Goal: Task Accomplishment & Management: Complete application form

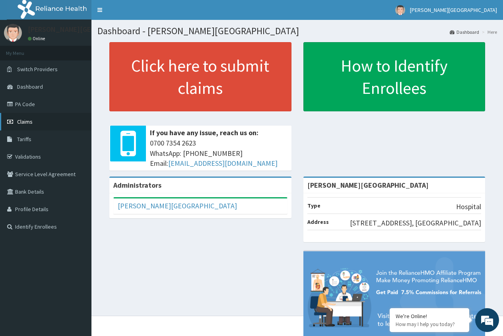
click at [29, 123] on span "Claims" at bounding box center [24, 121] width 15 height 7
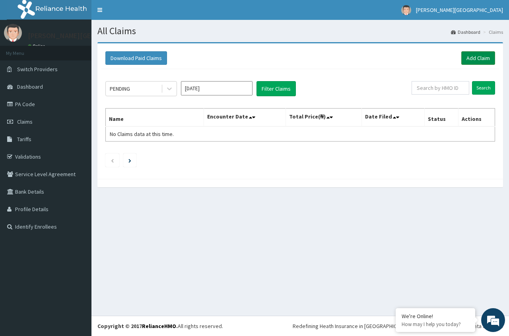
click at [476, 58] on link "Add Claim" at bounding box center [478, 58] width 34 height 14
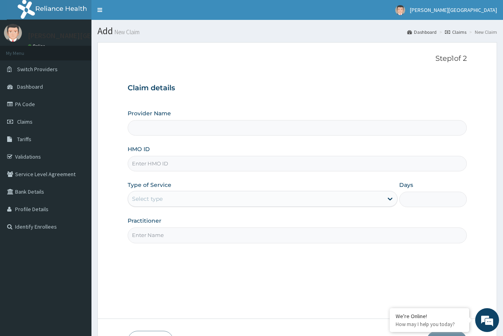
type input "Geo-Marie Hospital"
click at [23, 121] on span "Claims" at bounding box center [24, 121] width 15 height 7
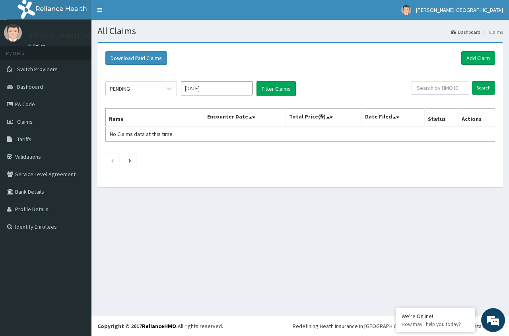
click at [227, 92] on input "[DATE]" at bounding box center [217, 88] width 72 height 14
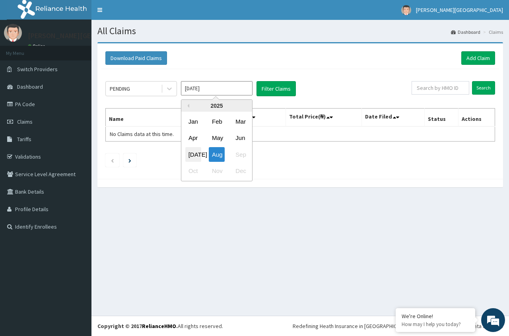
click at [194, 153] on div "Jul" at bounding box center [193, 154] width 16 height 15
type input "[DATE]"
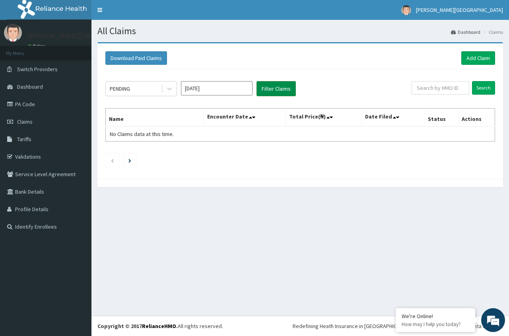
click at [270, 89] on button "Filter Claims" at bounding box center [275, 88] width 39 height 15
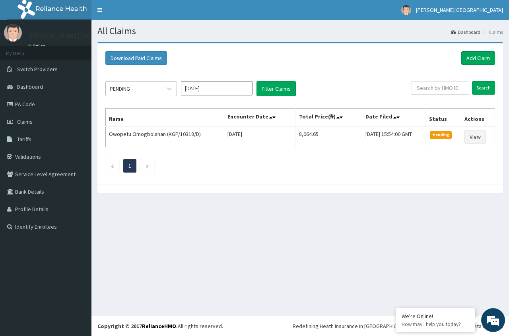
click at [151, 88] on div "PENDING" at bounding box center [133, 88] width 55 height 13
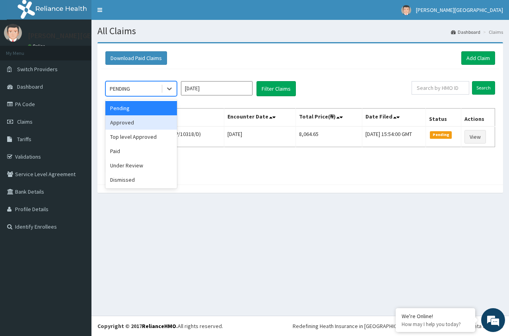
click at [141, 125] on div "Approved" at bounding box center [141, 122] width 72 height 14
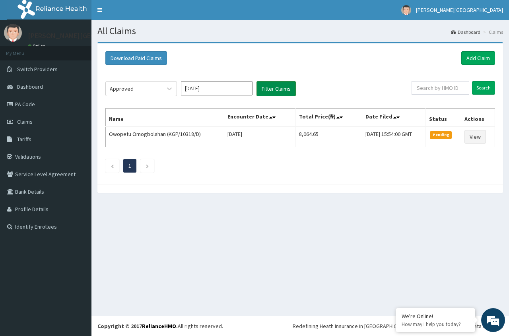
click at [276, 89] on button "Filter Claims" at bounding box center [275, 88] width 39 height 15
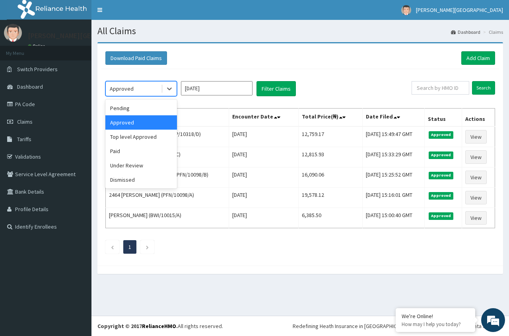
click at [153, 91] on div "Approved" at bounding box center [133, 88] width 55 height 13
click at [133, 166] on div "Under Review" at bounding box center [141, 165] width 72 height 14
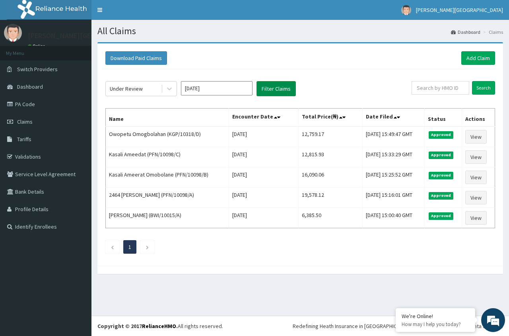
click at [279, 91] on button "Filter Claims" at bounding box center [275, 88] width 39 height 15
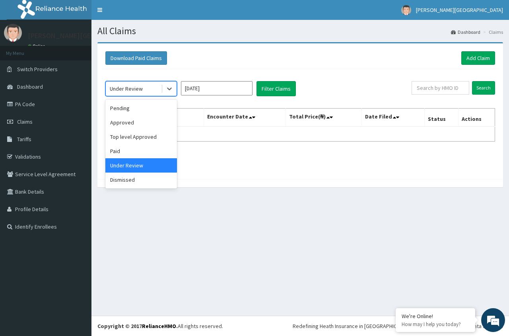
click at [154, 88] on div "Under Review" at bounding box center [133, 88] width 55 height 13
click at [137, 120] on div "Approved" at bounding box center [141, 122] width 72 height 14
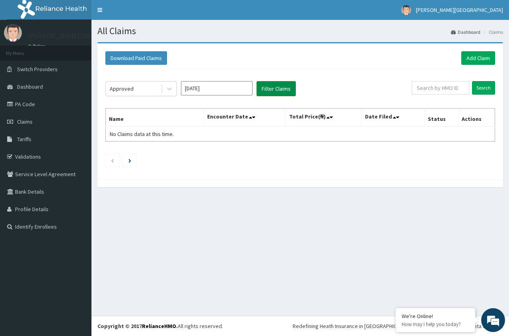
click at [265, 90] on button "Filter Claims" at bounding box center [275, 88] width 39 height 15
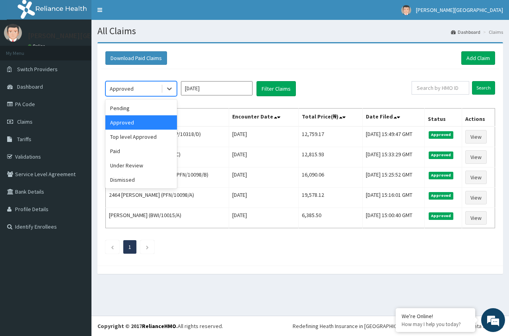
click at [149, 91] on div "Approved" at bounding box center [133, 88] width 55 height 13
click at [137, 110] on div "Pending" at bounding box center [141, 108] width 72 height 14
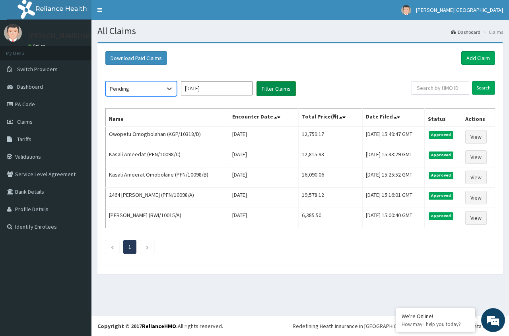
click at [273, 90] on button "Filter Claims" at bounding box center [275, 88] width 39 height 15
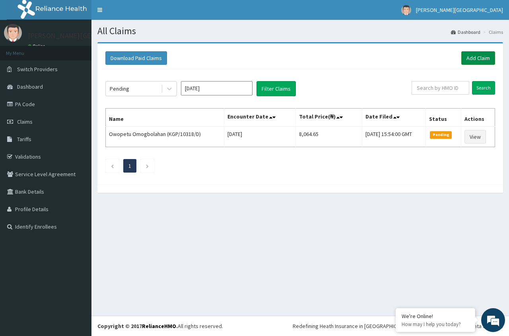
click at [480, 59] on link "Add Claim" at bounding box center [478, 58] width 34 height 14
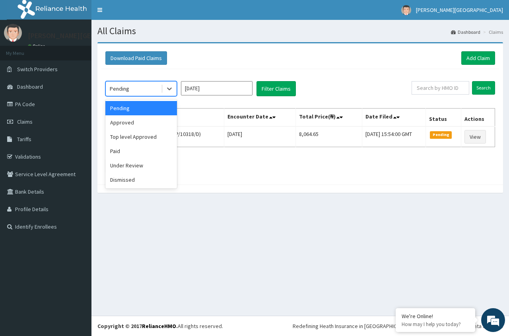
click at [145, 88] on div "Pending" at bounding box center [133, 88] width 55 height 13
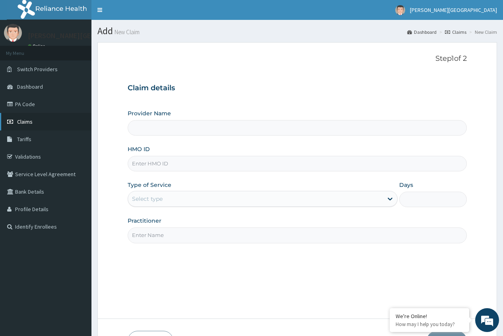
click at [27, 121] on span "Claims" at bounding box center [24, 121] width 15 height 7
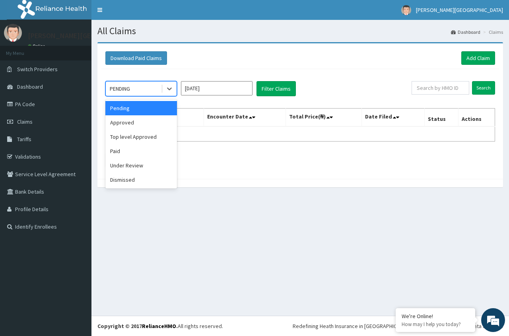
click at [149, 90] on div "PENDING" at bounding box center [133, 88] width 55 height 13
click at [143, 122] on div "Approved" at bounding box center [141, 122] width 72 height 14
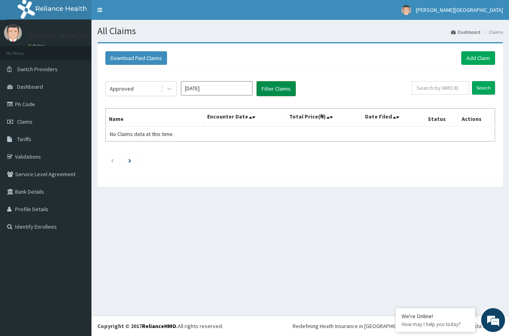
click at [267, 91] on button "Filter Claims" at bounding box center [275, 88] width 39 height 15
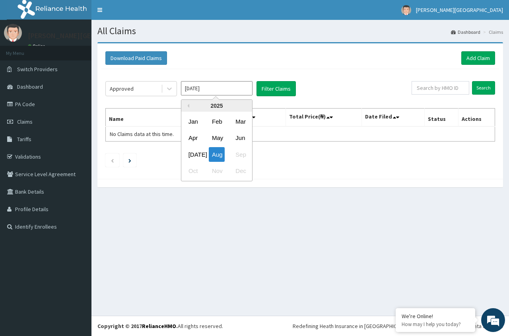
click at [194, 89] on input "Aug 2025" at bounding box center [217, 88] width 72 height 14
click at [192, 158] on div "Jul" at bounding box center [193, 154] width 16 height 15
type input "Jul 2025"
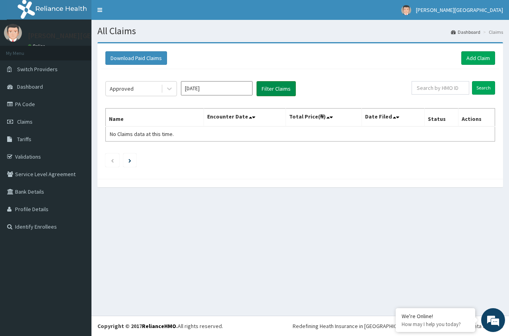
click at [272, 87] on button "Filter Claims" at bounding box center [275, 88] width 39 height 15
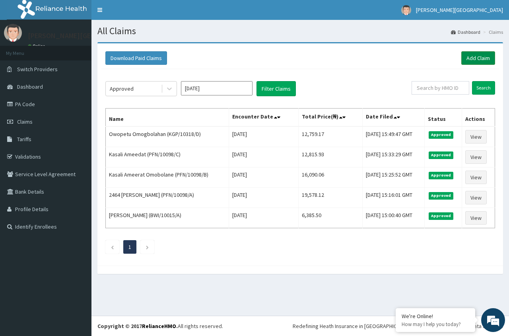
click at [472, 57] on link "Add Claim" at bounding box center [478, 58] width 34 height 14
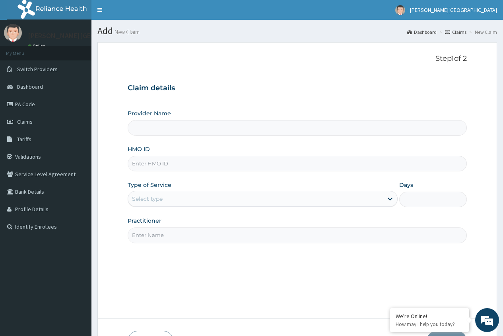
type input "Geo-Marie Hospital"
